Goal: Information Seeking & Learning: Learn about a topic

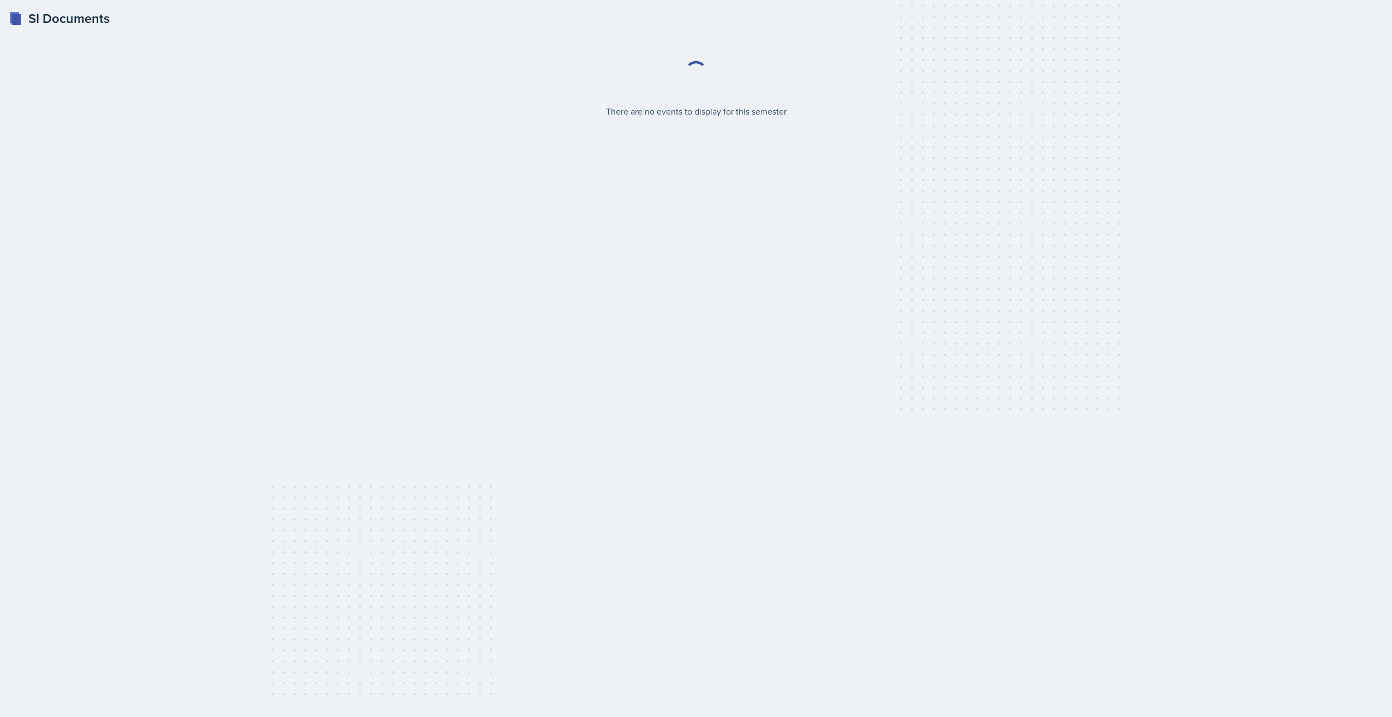
select select "2bed604d-1099-4043-b1bc-2365e8740244"
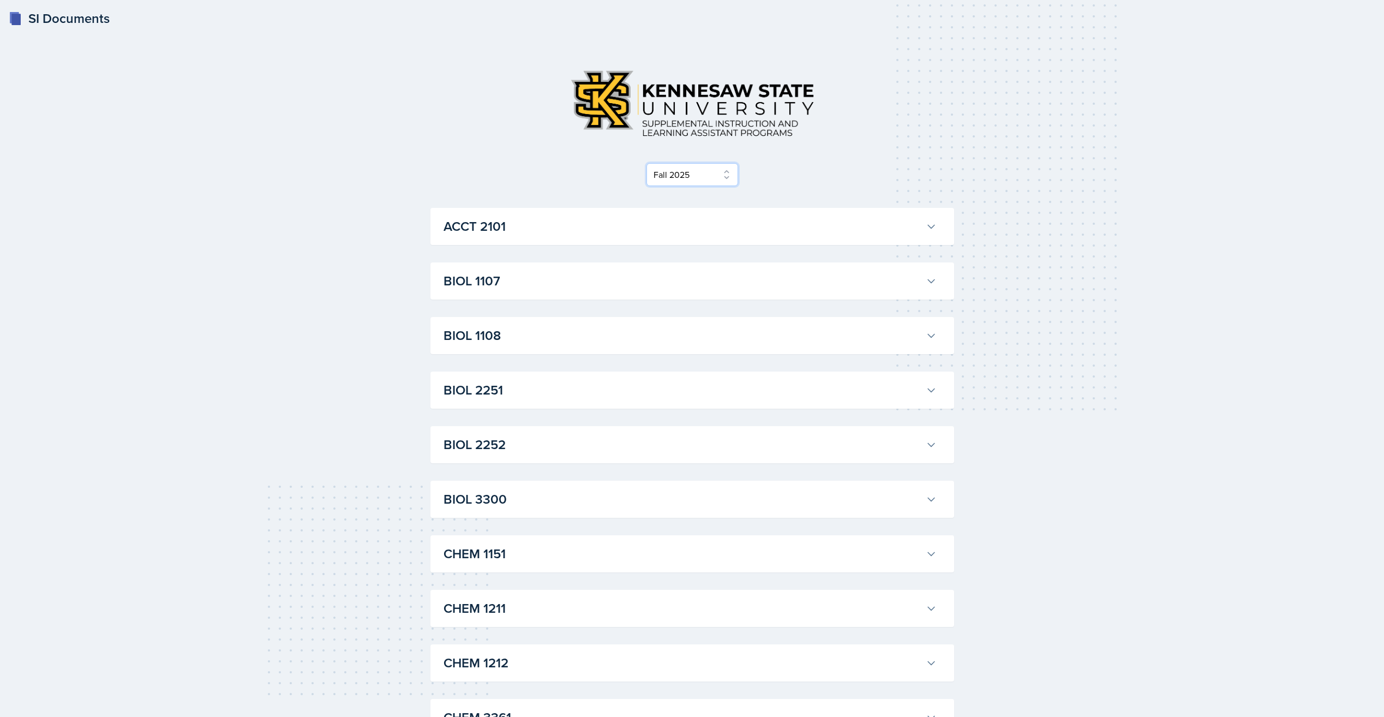
click at [711, 175] on select "Select Semester Fall 2025 Summer 2025 Spring 2025 Fall 2024 Summer 2024 Spring …" at bounding box center [693, 174] width 92 height 23
click at [798, 176] on div "Select Semester Fall 2025 Summer 2025 Spring 2025 Fall 2024 Summer 2024 Spring …" at bounding box center [692, 174] width 524 height 23
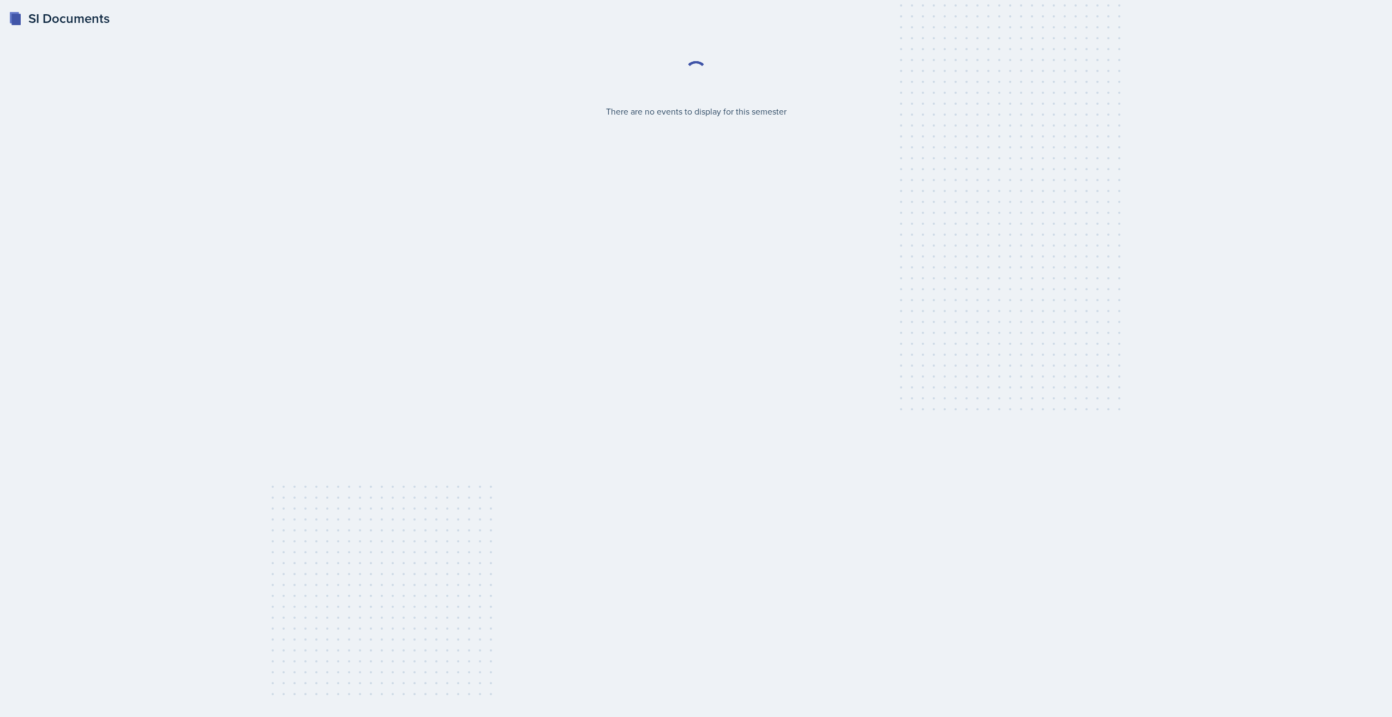
select select "2bed604d-1099-4043-b1bc-2365e8740244"
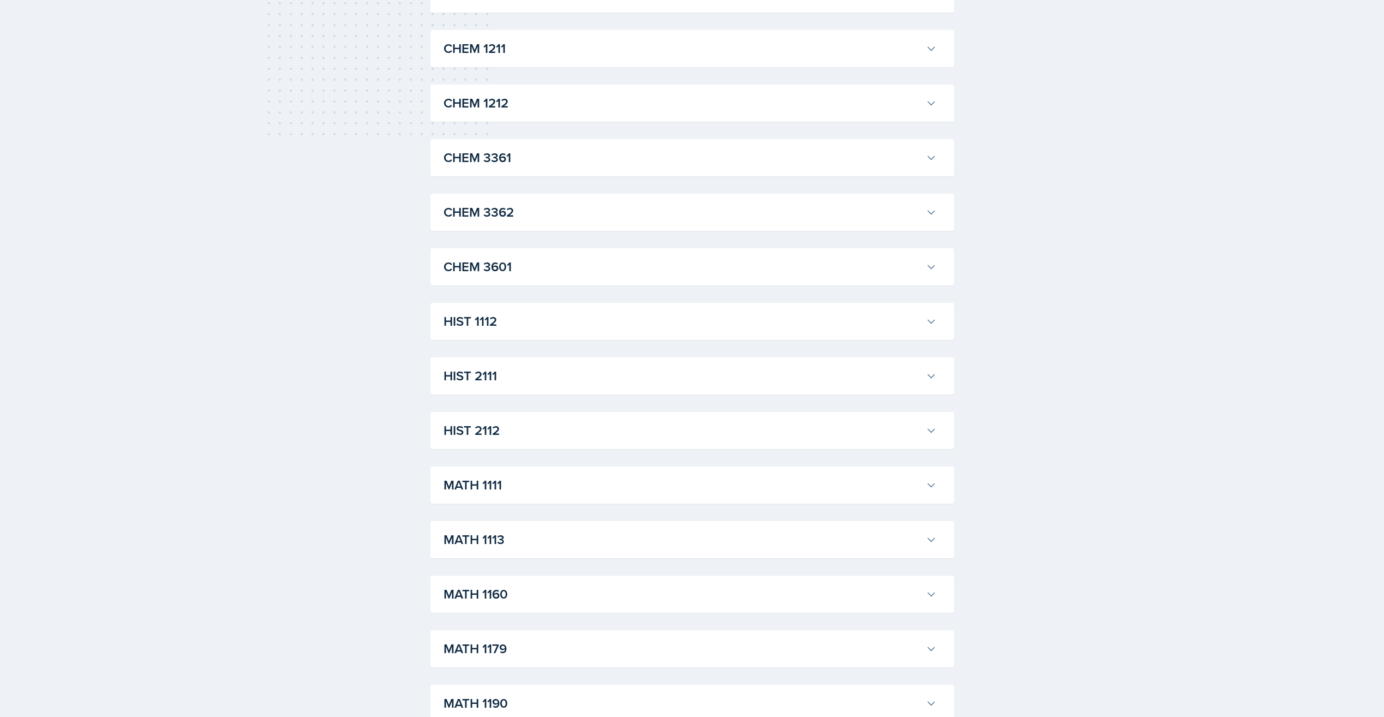
scroll to position [709, 0]
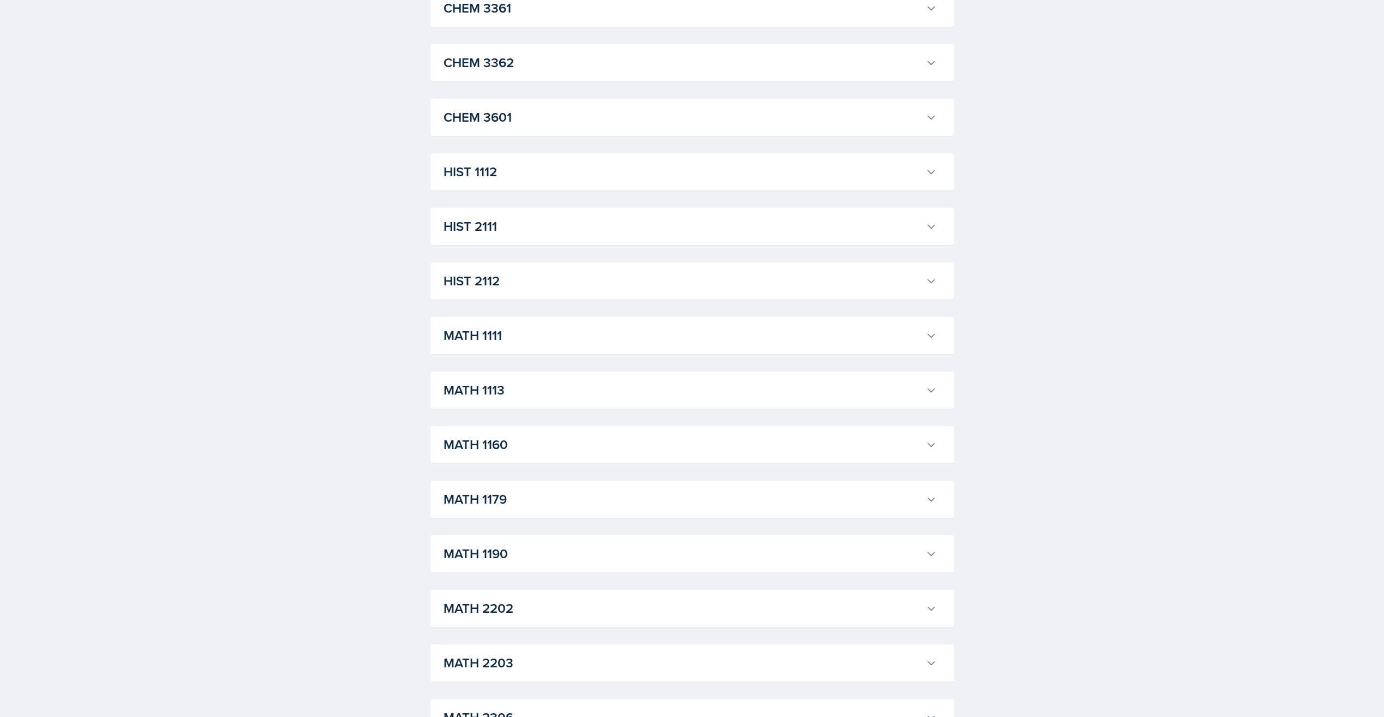
click at [606, 376] on div "MATH 1113 Aldair Palma Professor: Yan Xia Export to Google Calendar Recurring E…" at bounding box center [692, 390] width 524 height 37
click at [605, 388] on h3 "MATH 1113" at bounding box center [683, 390] width 478 height 20
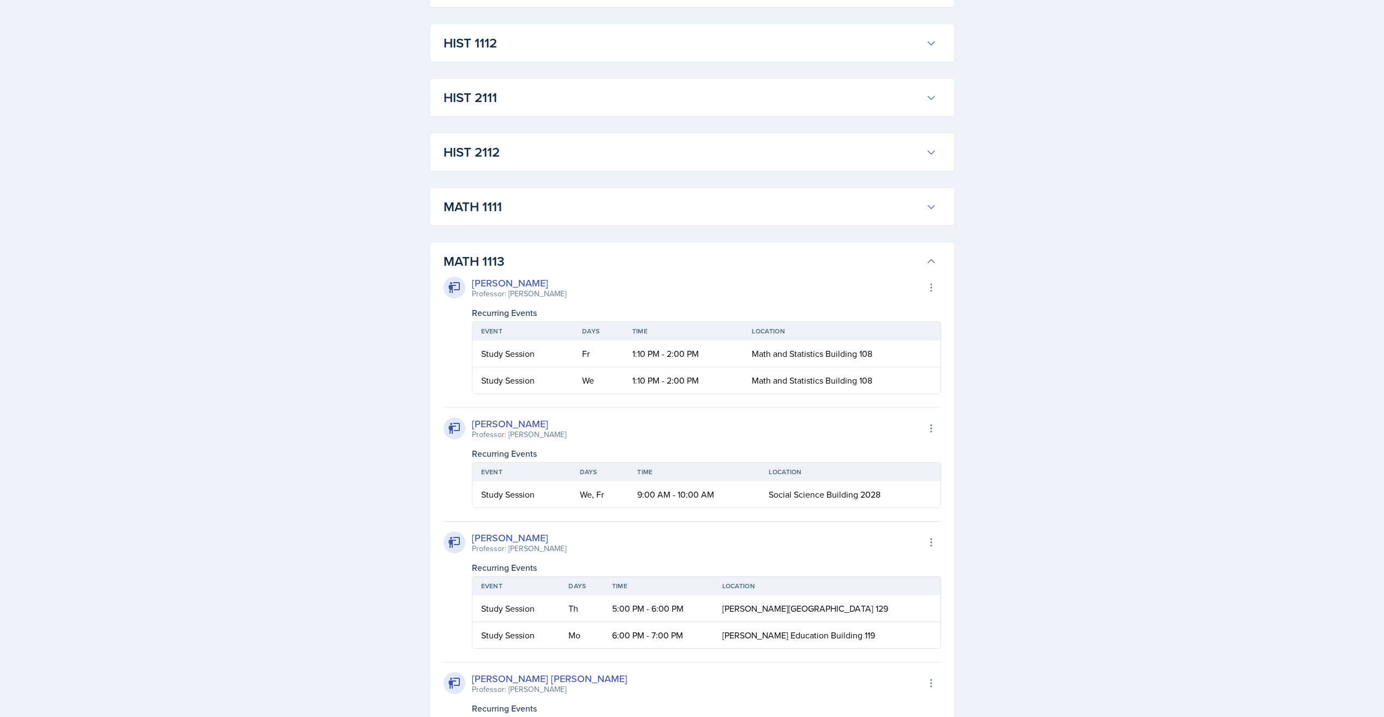
scroll to position [982, 0]
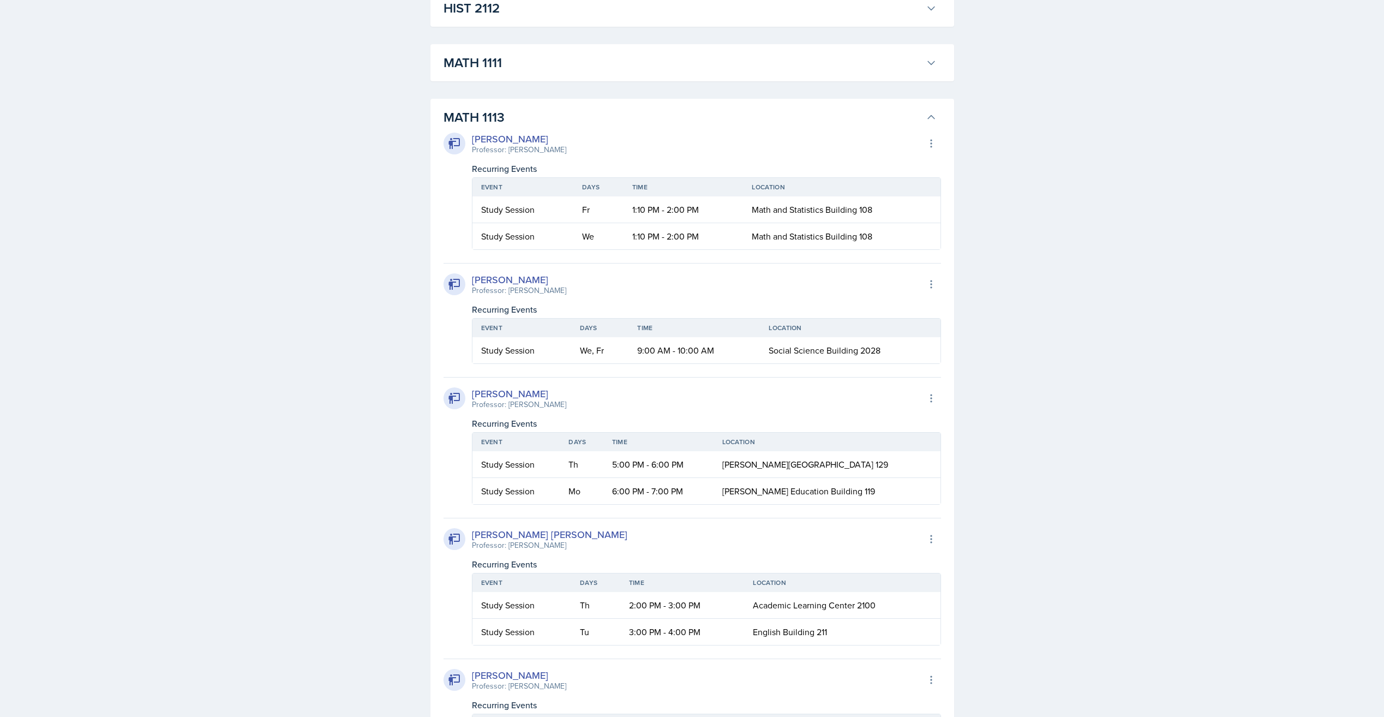
click at [929, 123] on button "MATH 1113" at bounding box center [690, 117] width 498 height 24
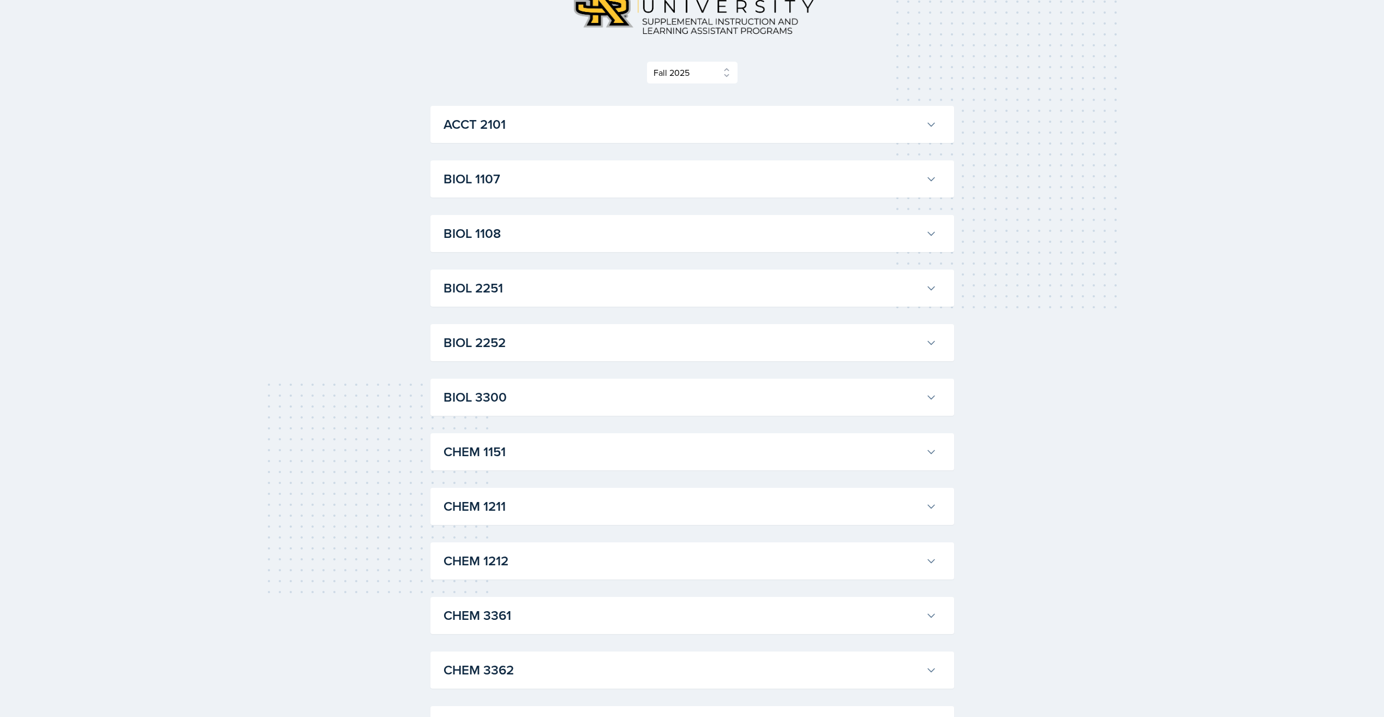
scroll to position [0, 0]
